Goal: Find specific page/section: Find specific page/section

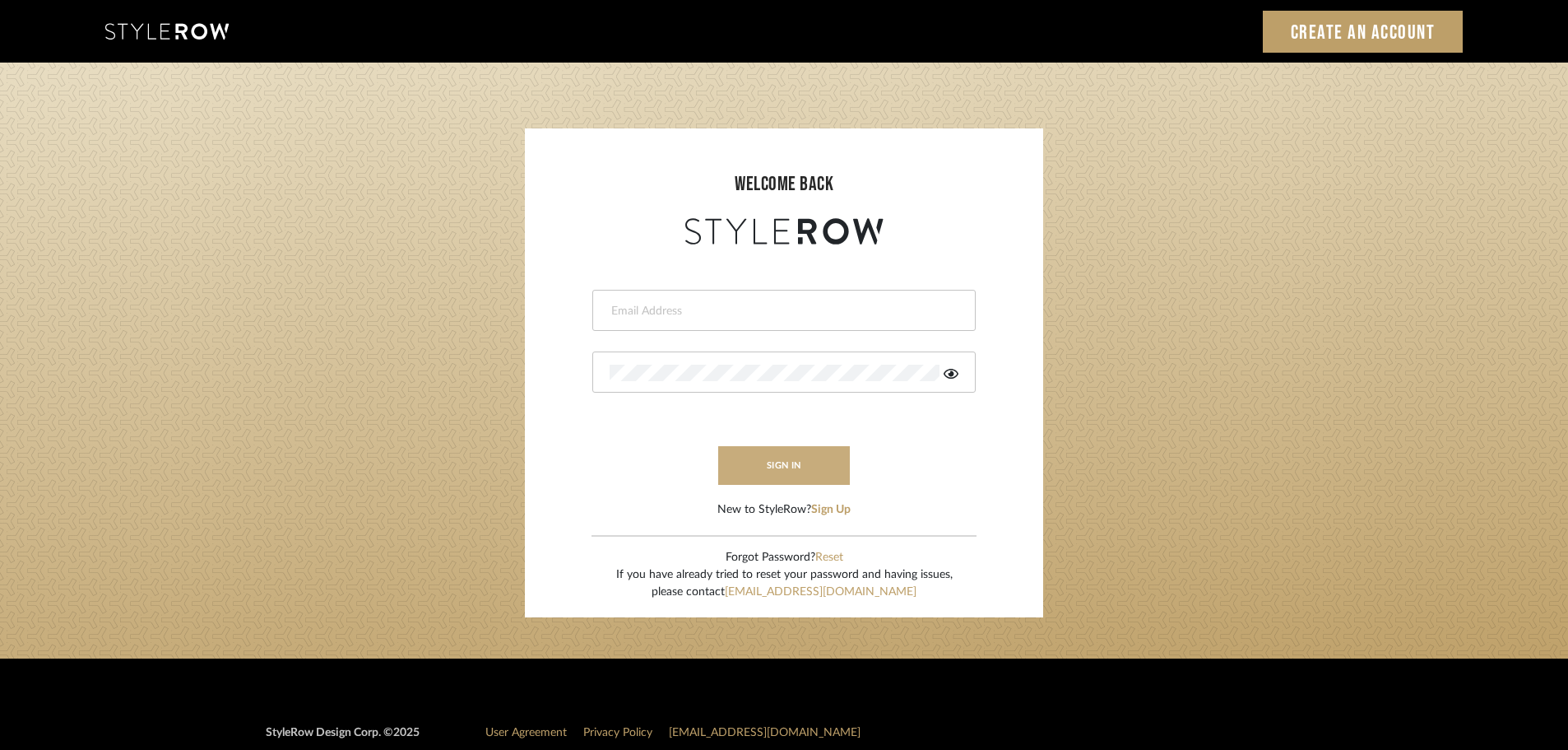
type input "[EMAIL_ADDRESS][DOMAIN_NAME]"
click at [799, 466] on button "sign in" at bounding box center [784, 466] width 132 height 38
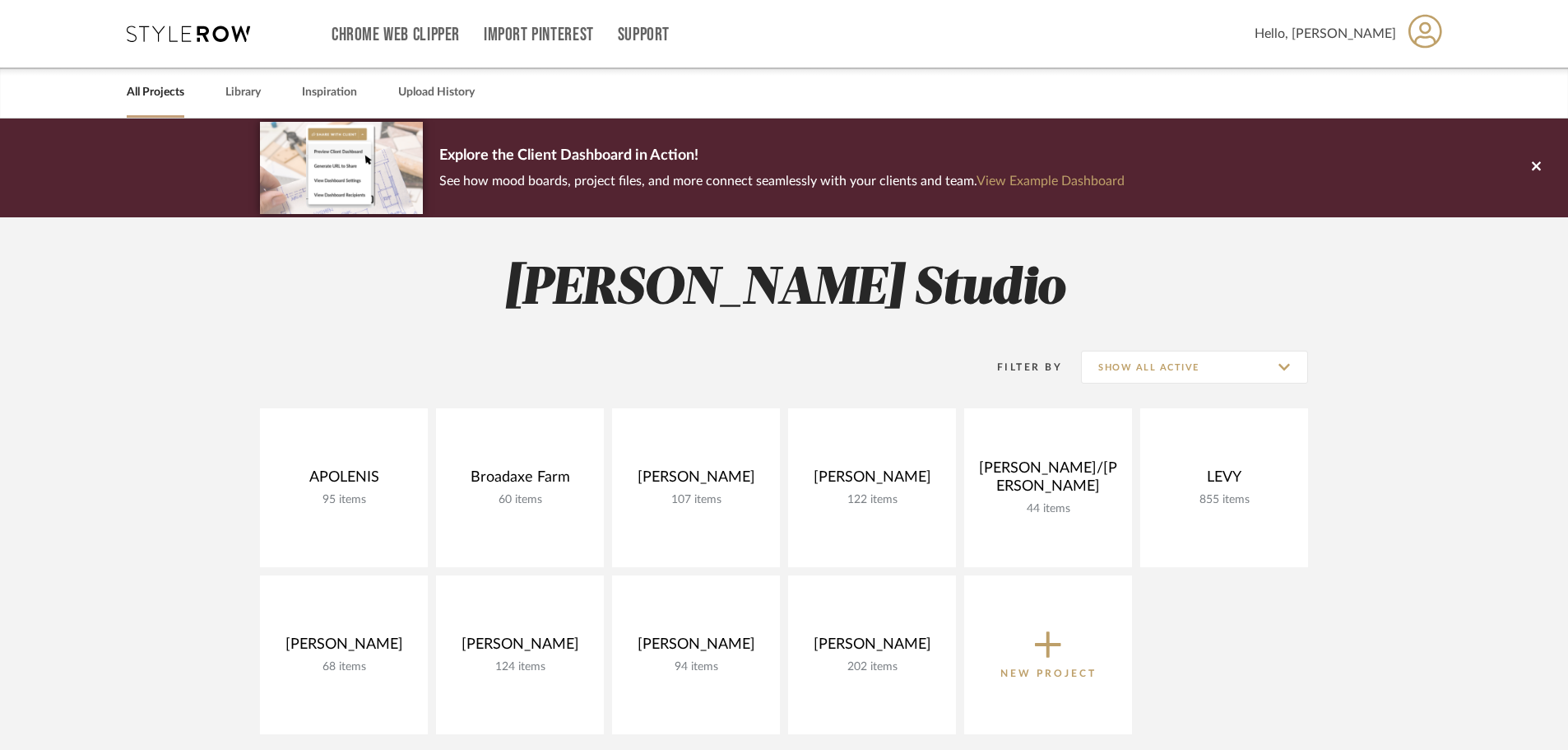
scroll to position [82, 0]
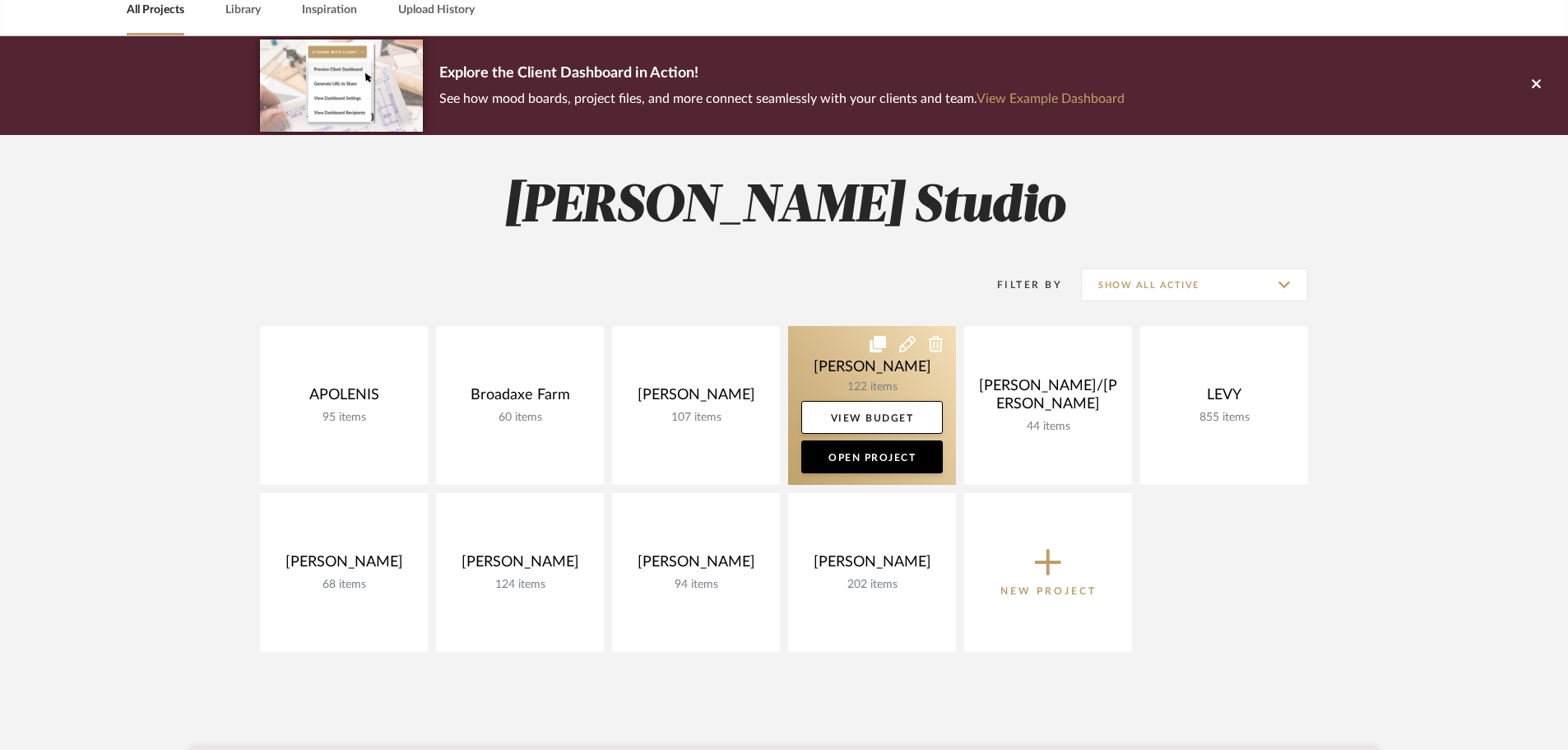
click at [865, 373] on link at bounding box center [872, 405] width 168 height 159
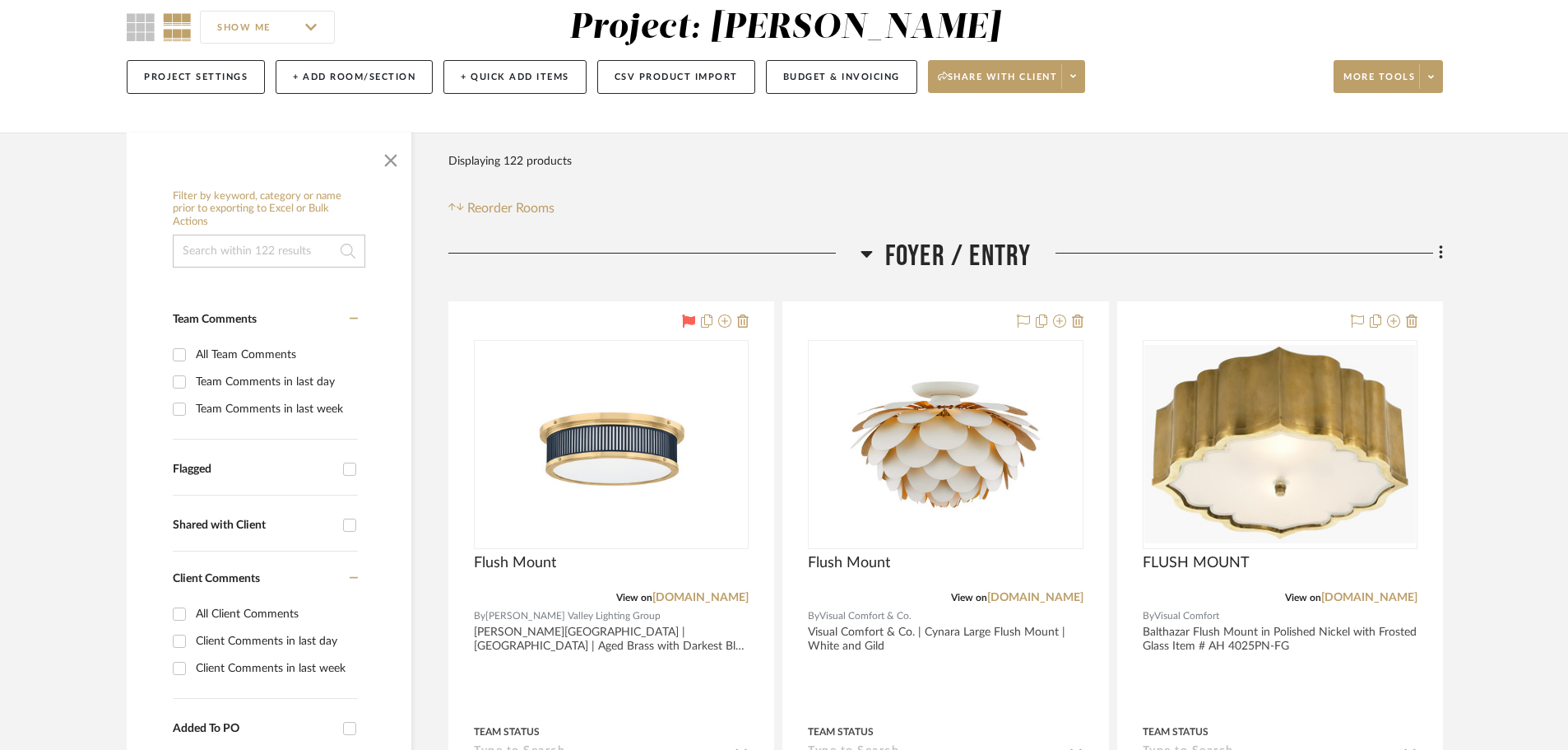
scroll to position [165, 0]
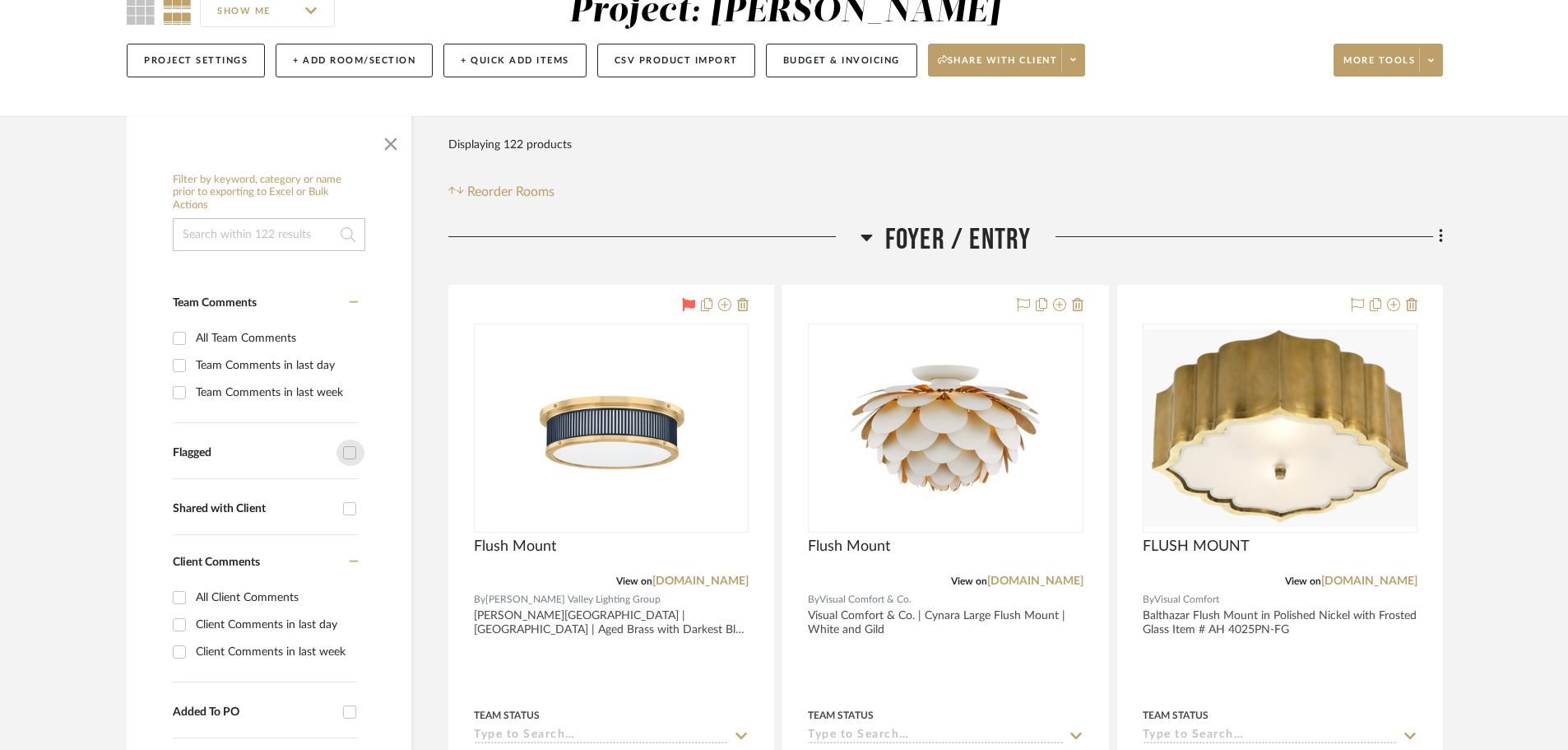
click at [347, 456] on input "Flagged" at bounding box center [350, 453] width 27 height 27
checkbox input "true"
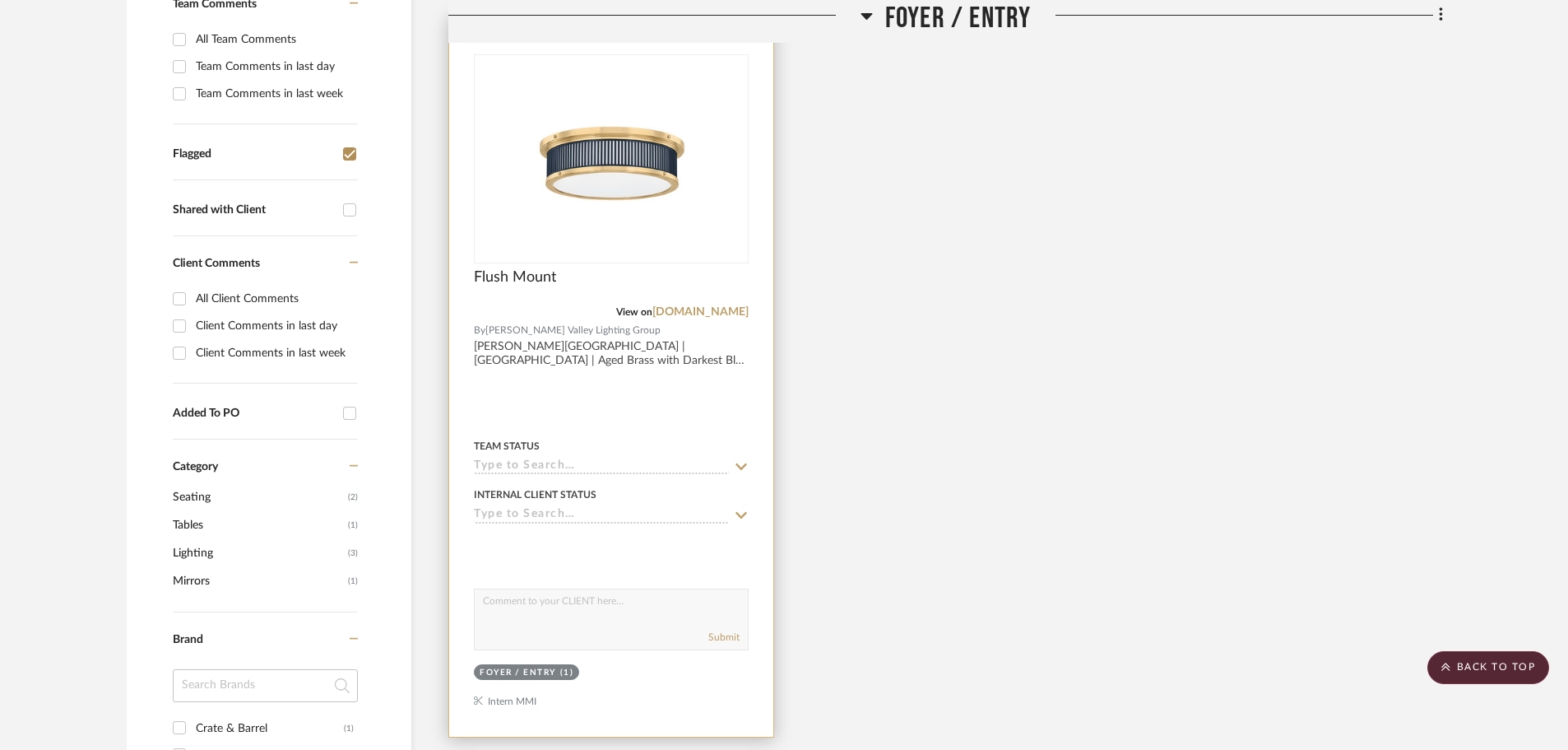
scroll to position [330, 0]
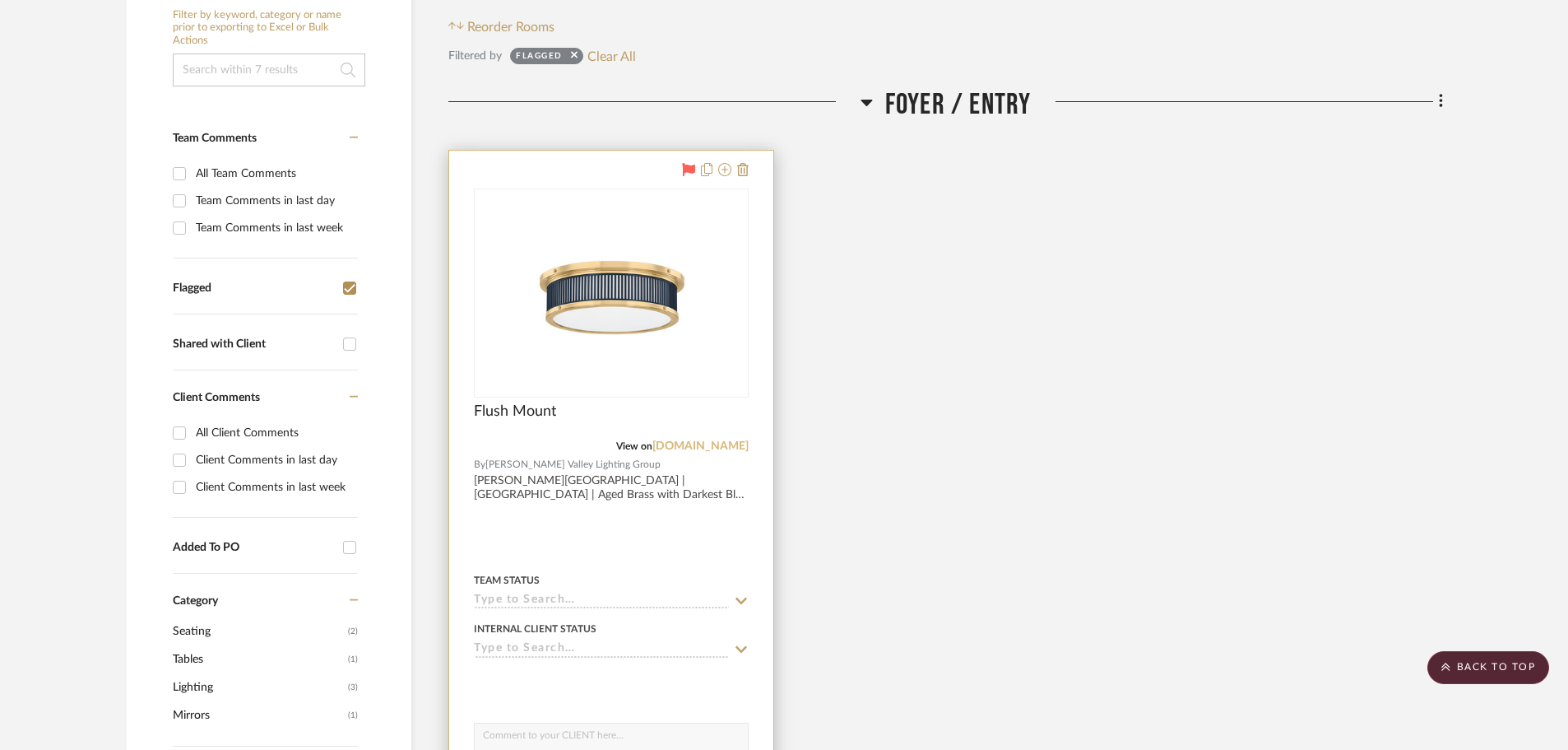
click at [719, 447] on link "hvlgroup.com" at bounding box center [701, 446] width 97 height 11
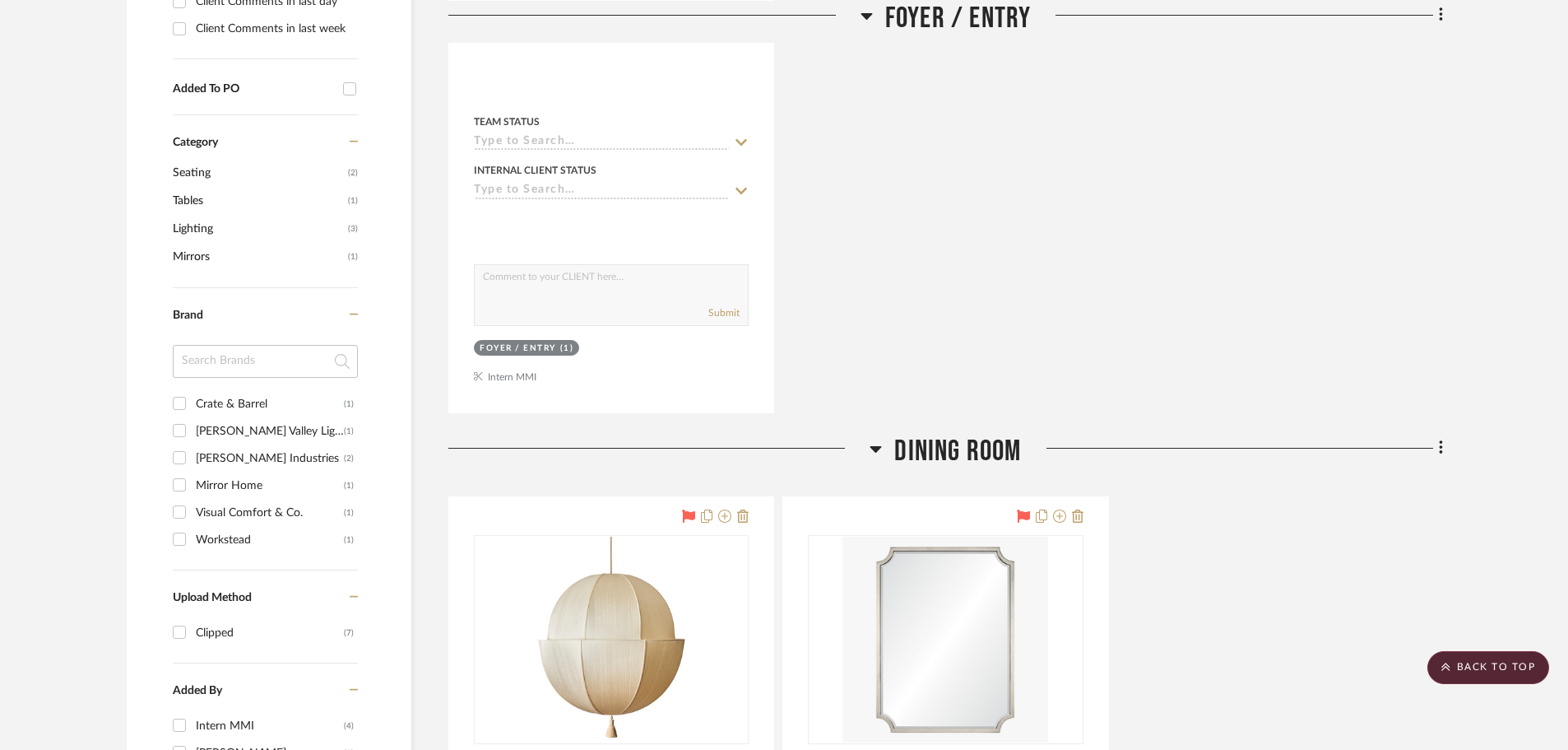
scroll to position [247, 0]
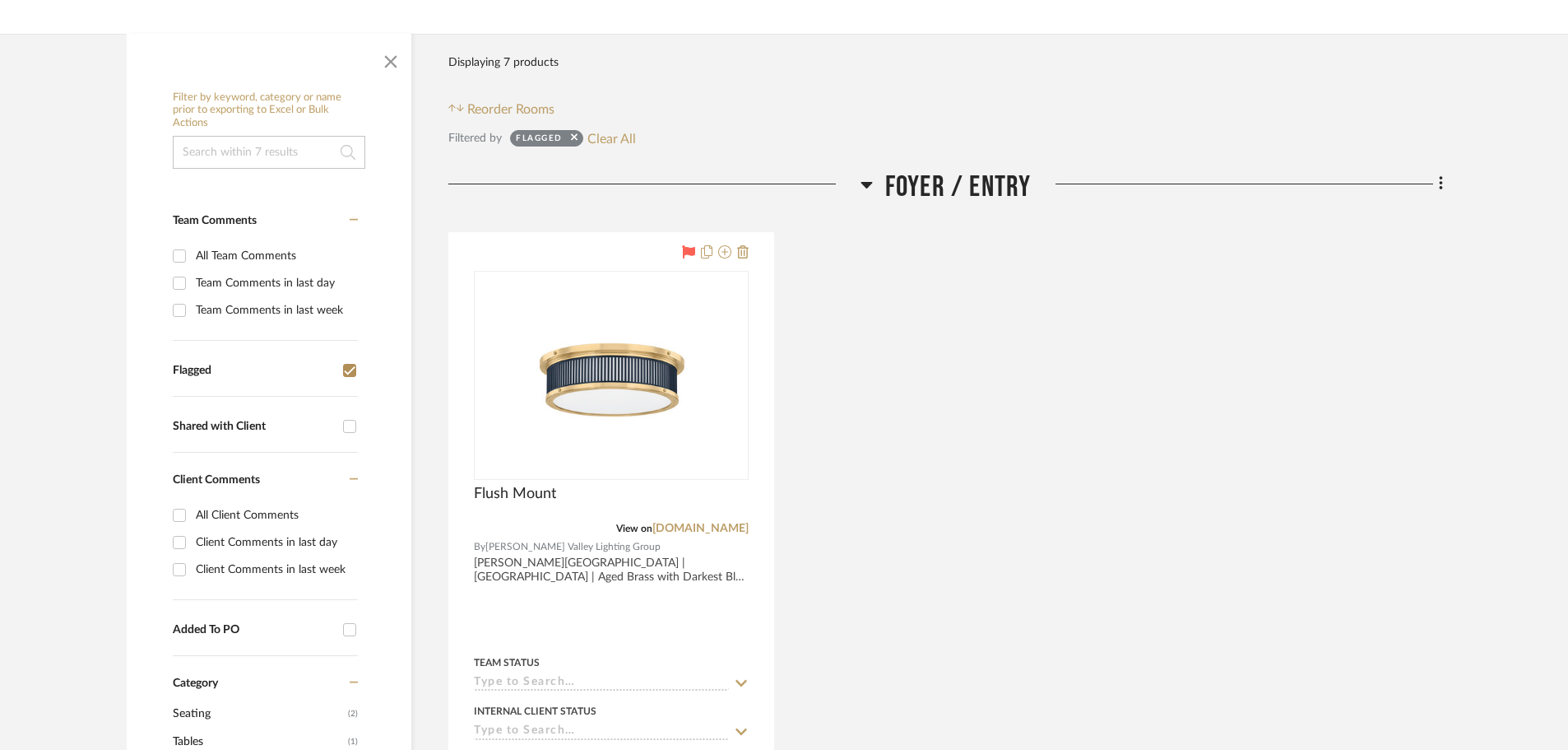
click at [870, 187] on icon at bounding box center [866, 184] width 12 height 20
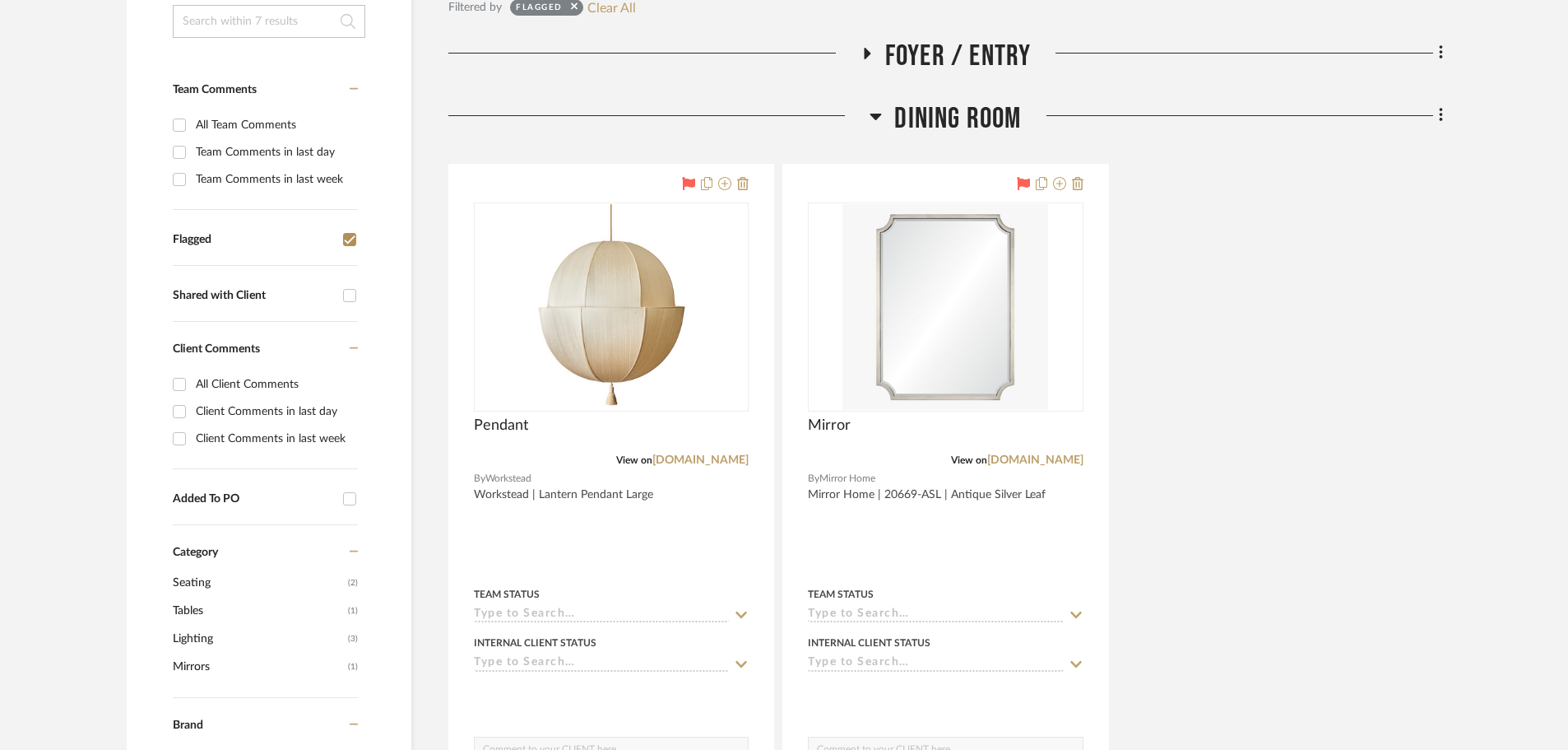
scroll to position [412, 0]
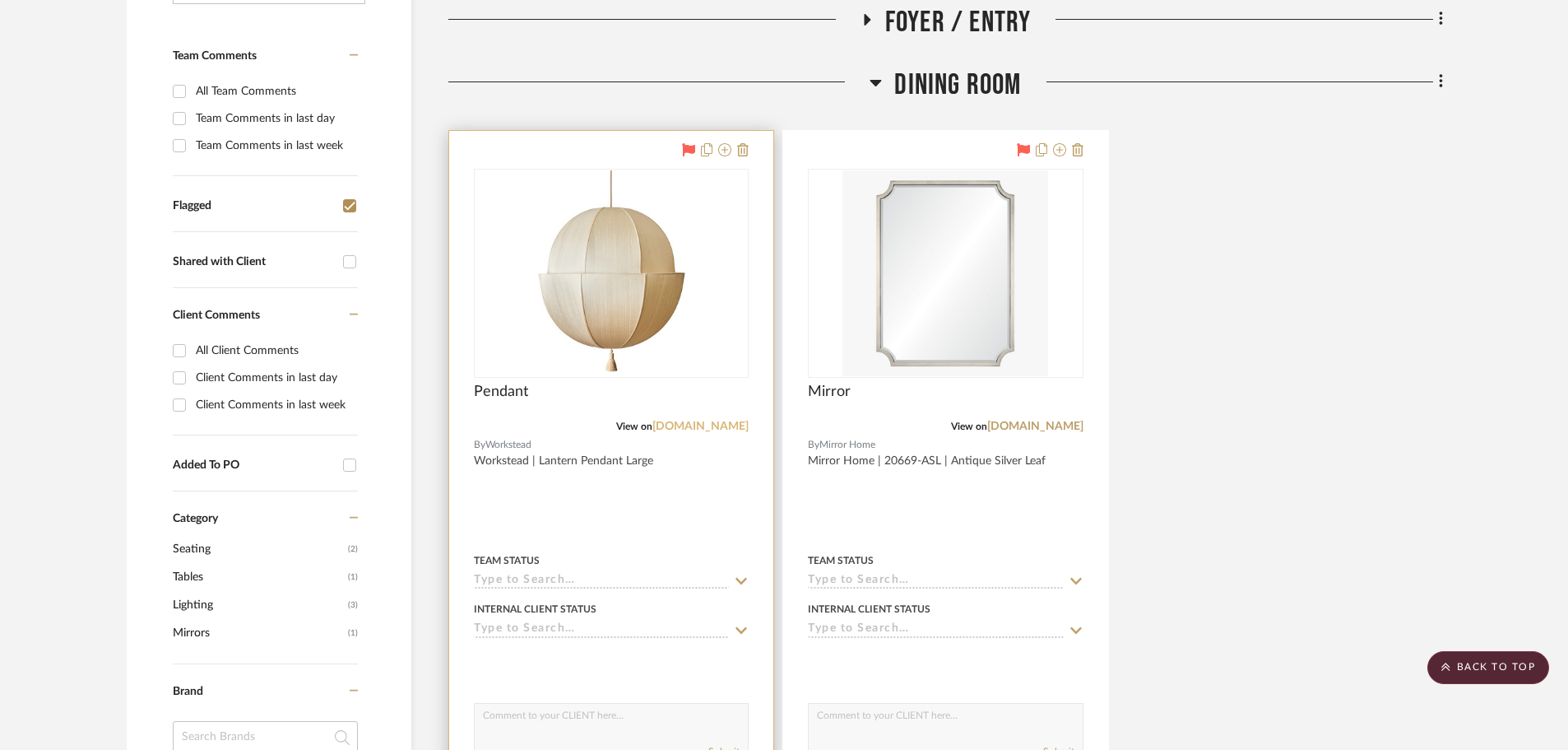
click at [743, 431] on link "workstead.com" at bounding box center [701, 426] width 97 height 11
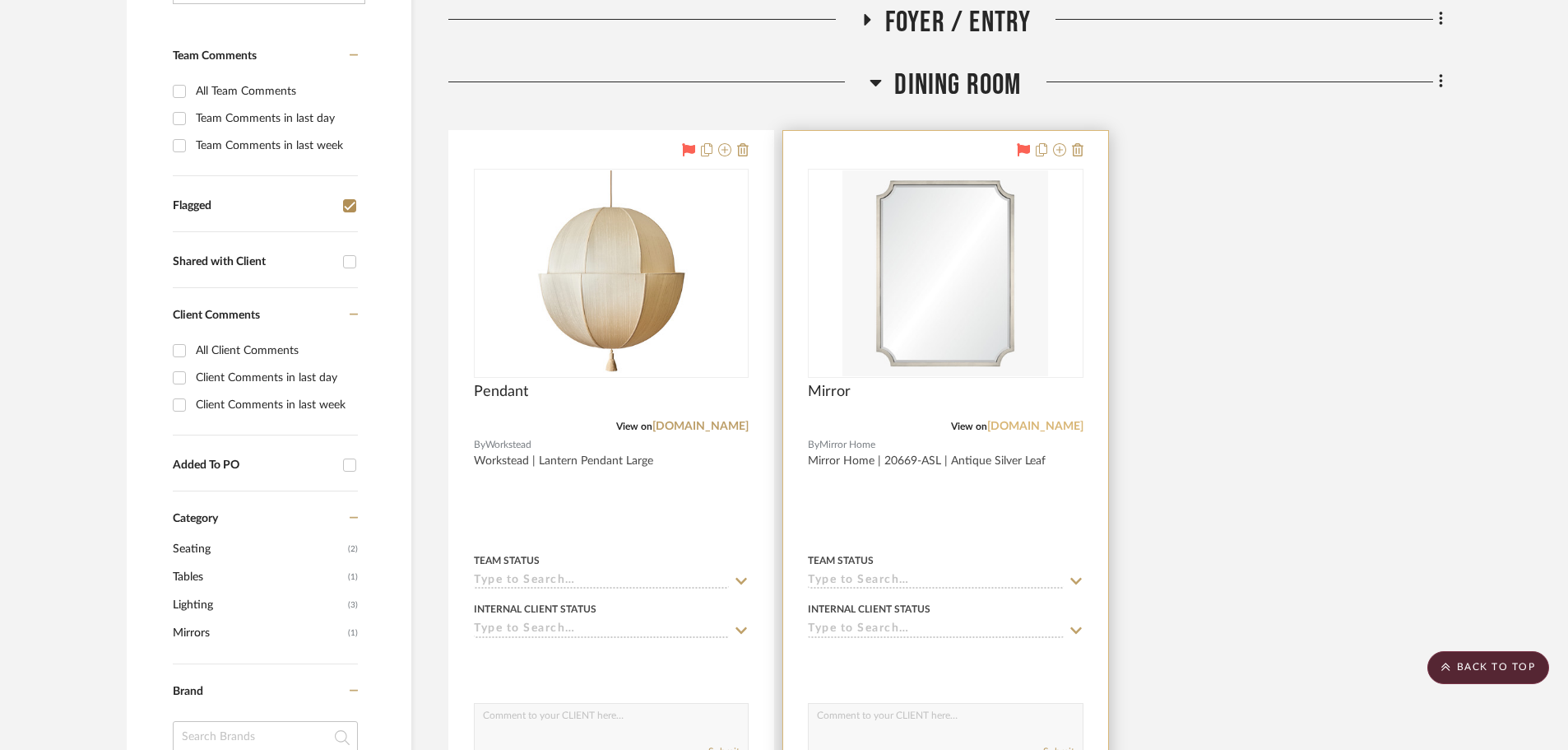
click at [1042, 430] on link "mirrorhome.com" at bounding box center [1036, 426] width 97 height 11
click at [992, 496] on div at bounding box center [945, 491] width 325 height 720
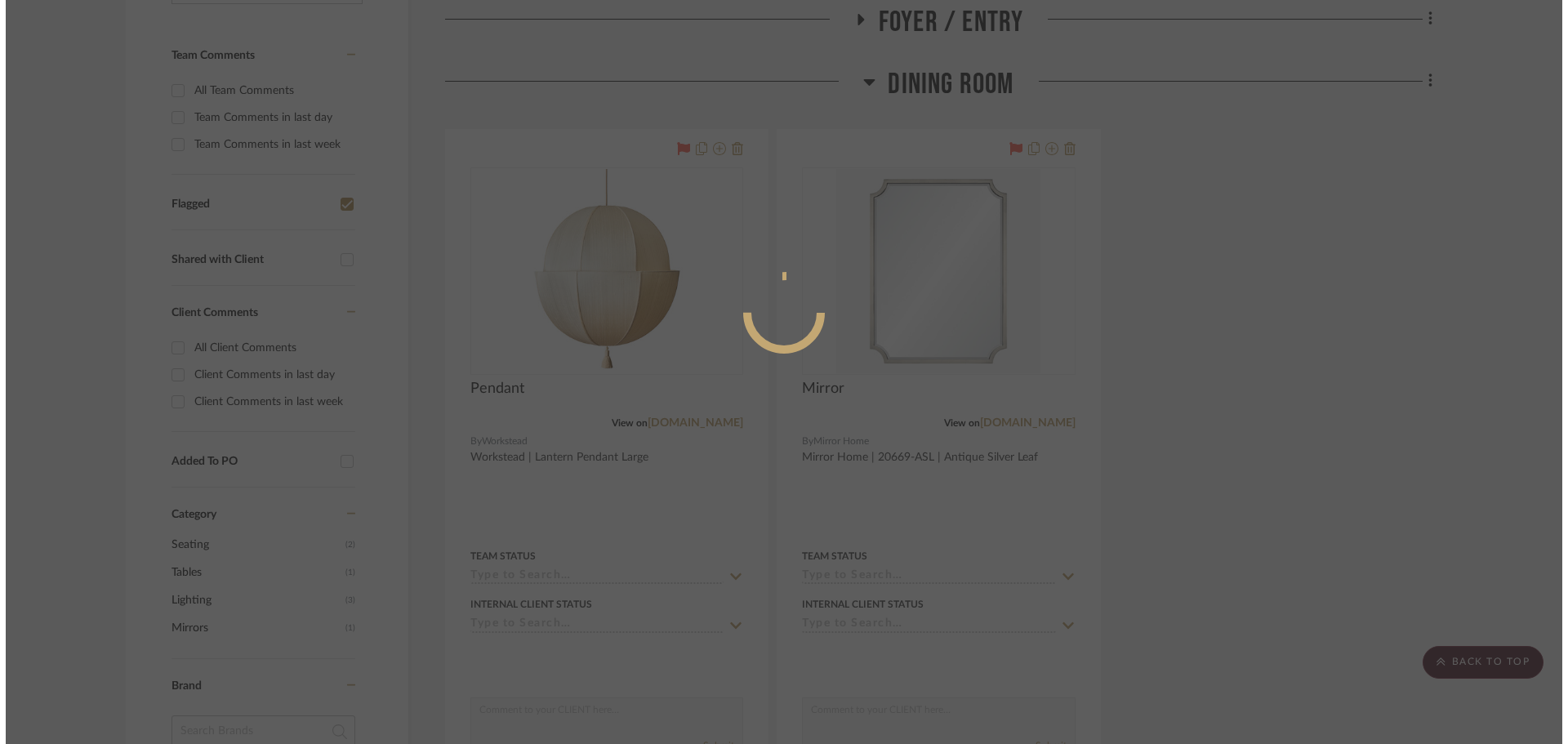
scroll to position [0, 0]
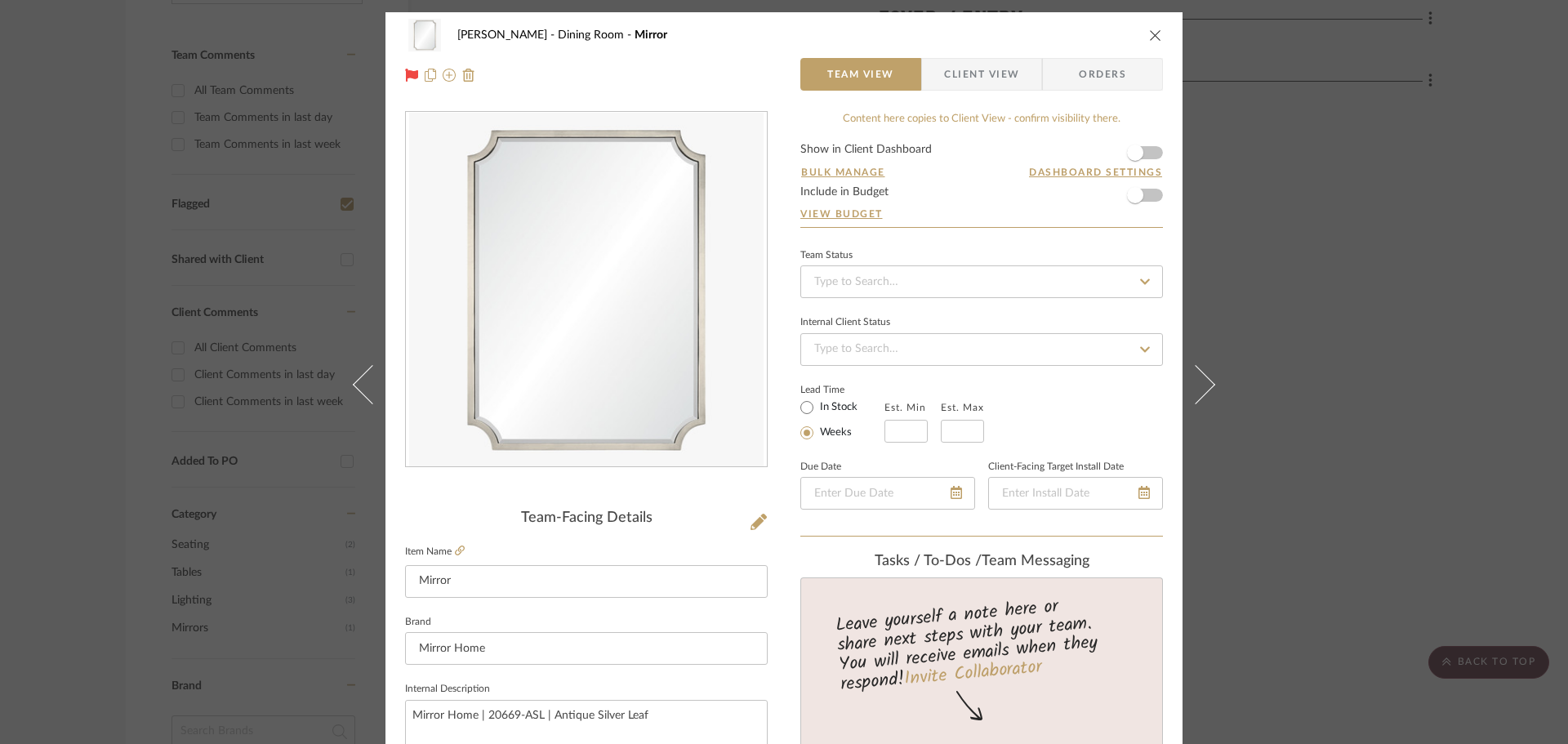
click at [944, 76] on span "Client View" at bounding box center [981, 74] width 75 height 32
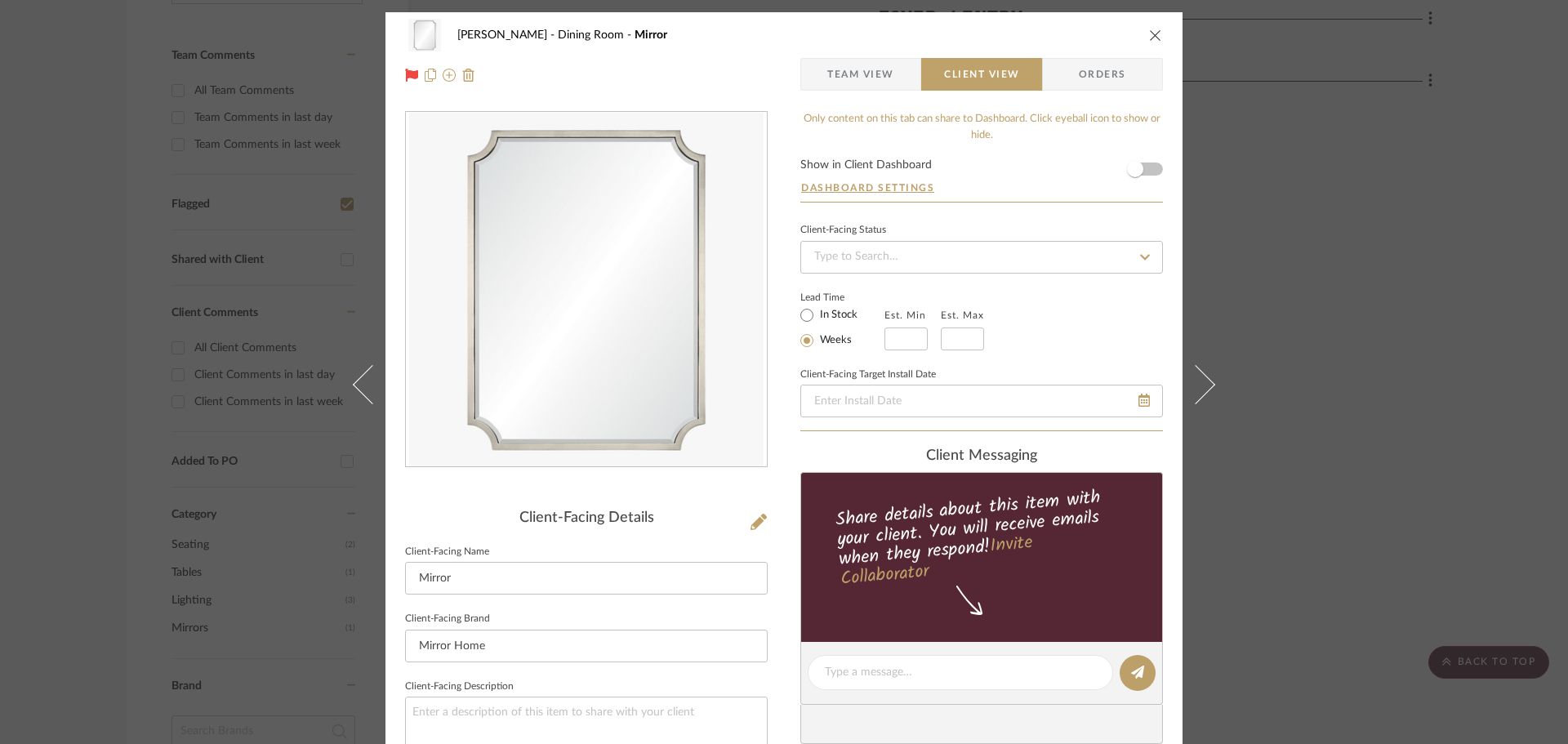
click at [1410, 271] on div "DOOLEY Dining Room Mirror Team View Client View Orders Client-Facing Details Cl…" at bounding box center [784, 372] width 1568 height 744
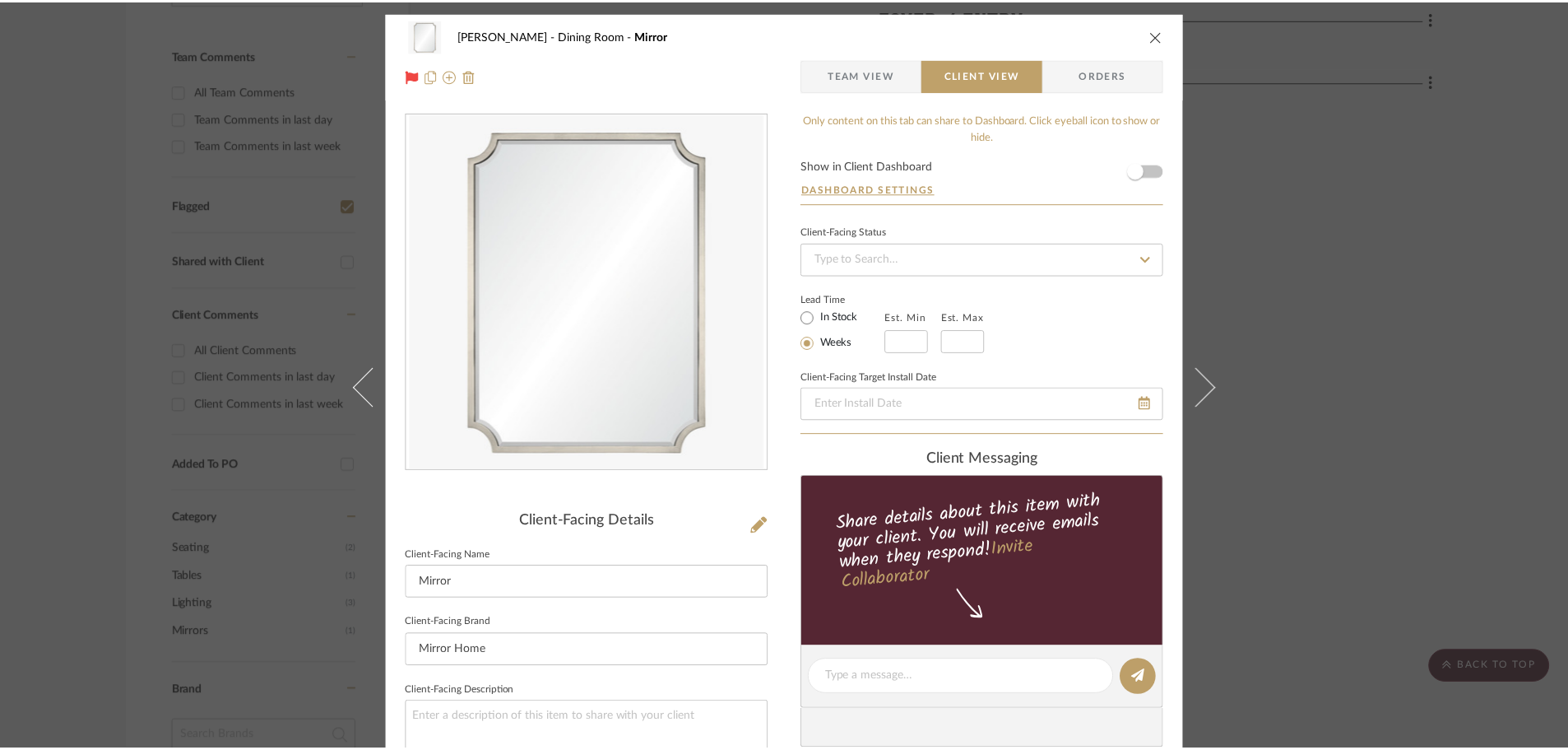
scroll to position [412, 0]
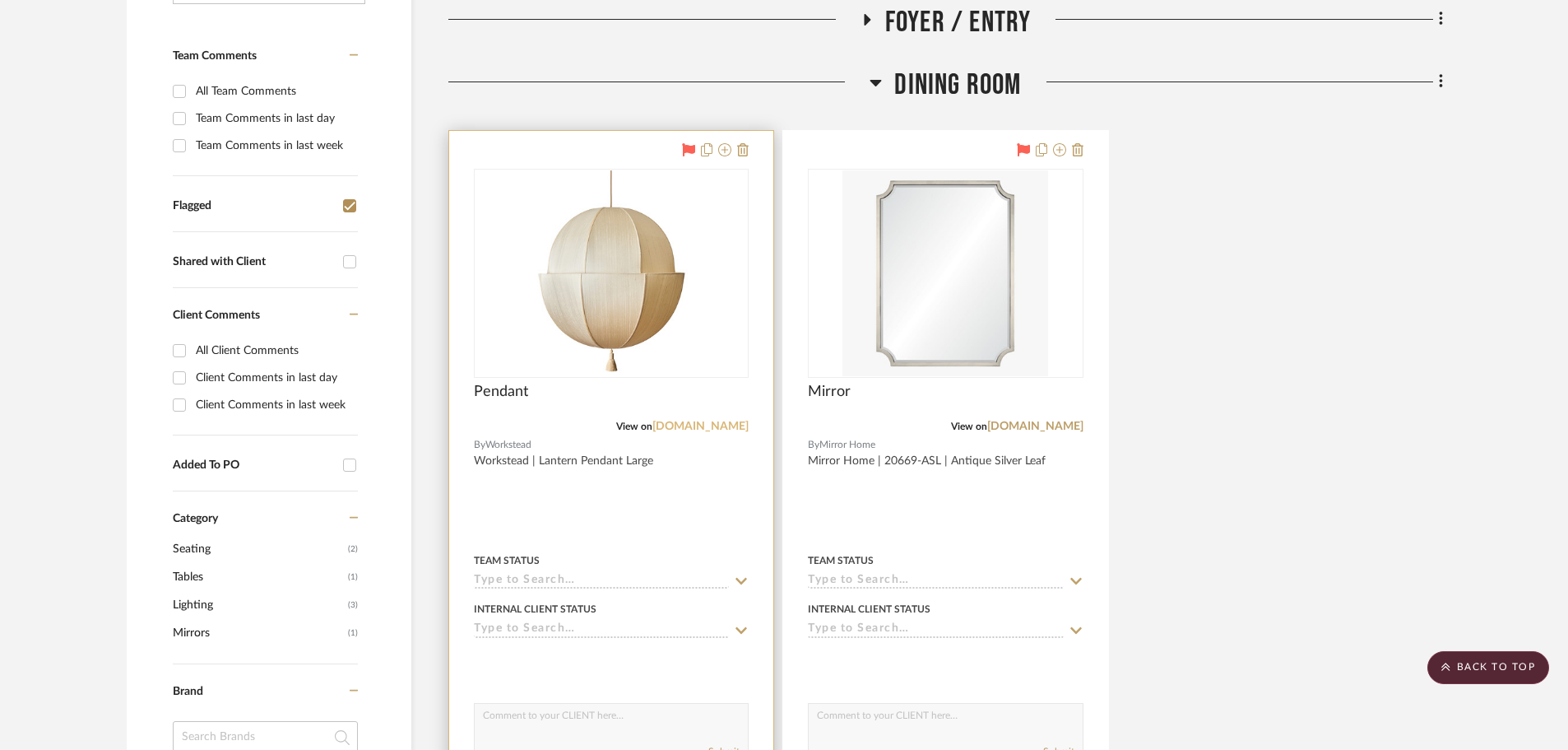
click at [689, 425] on link "workstead.com" at bounding box center [701, 426] width 97 height 11
